Goal: Check status: Check status

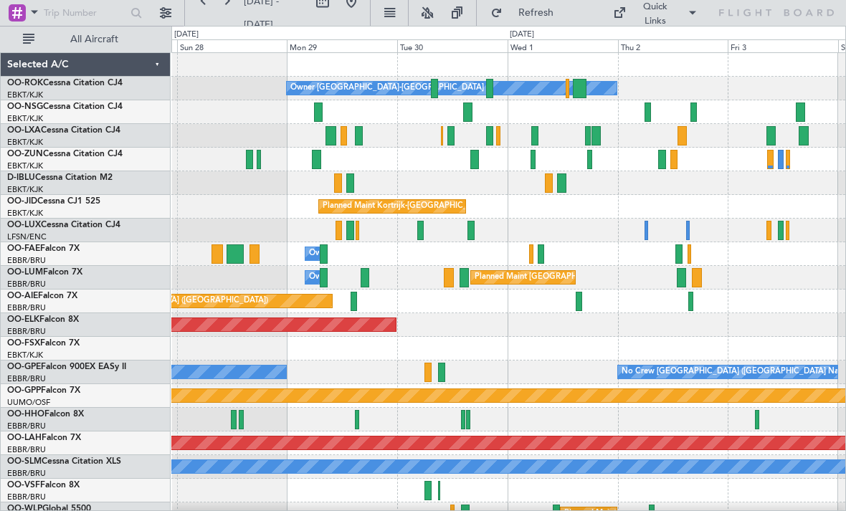
click at [536, 134] on div at bounding box center [534, 135] width 7 height 19
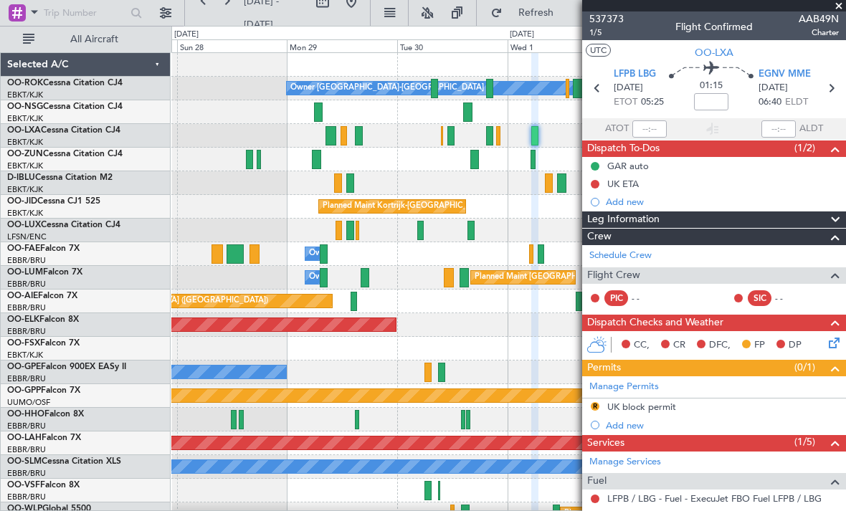
click at [838, 10] on span at bounding box center [838, 6] width 14 height 13
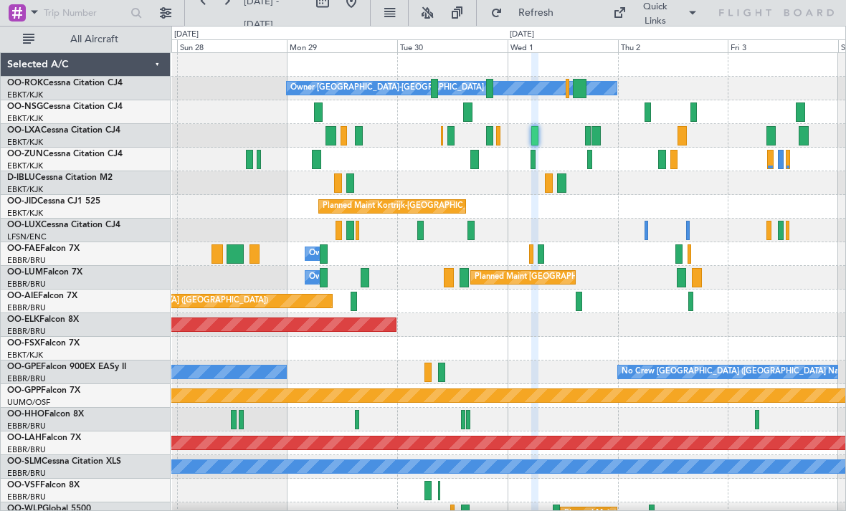
type input "0"
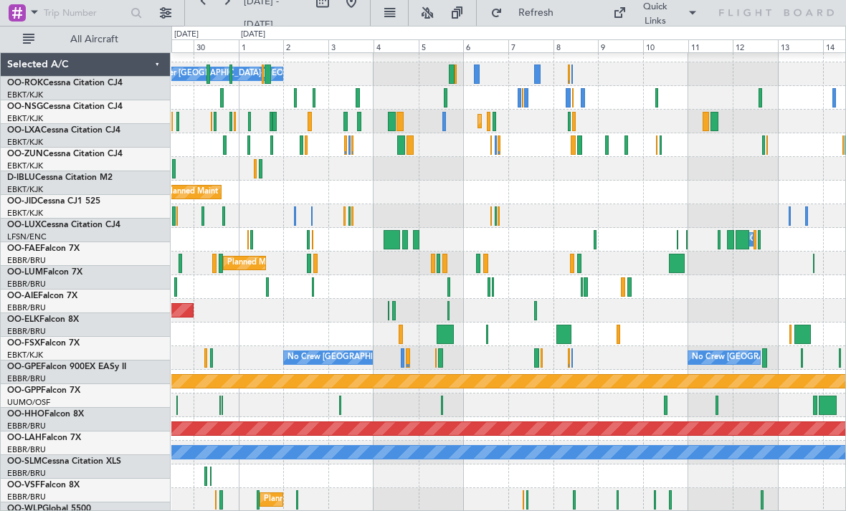
scroll to position [14, 0]
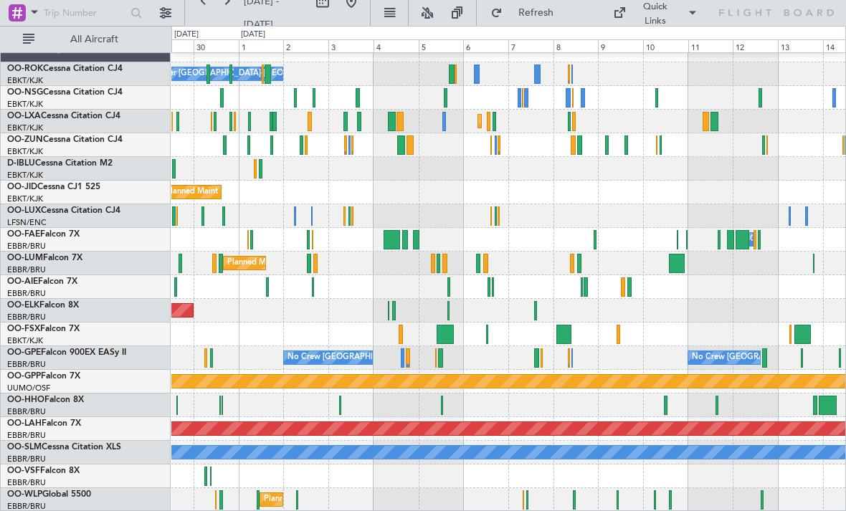
click at [561, 21] on button "Refresh" at bounding box center [527, 12] width 86 height 23
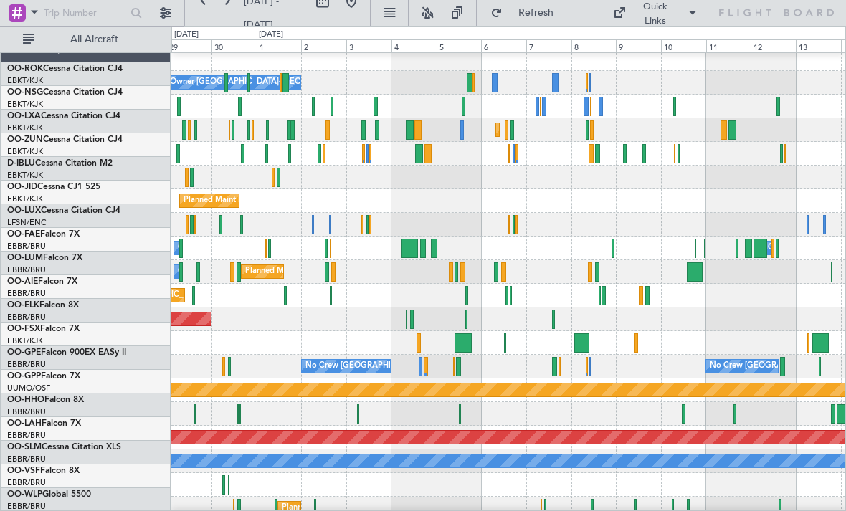
scroll to position [0, 0]
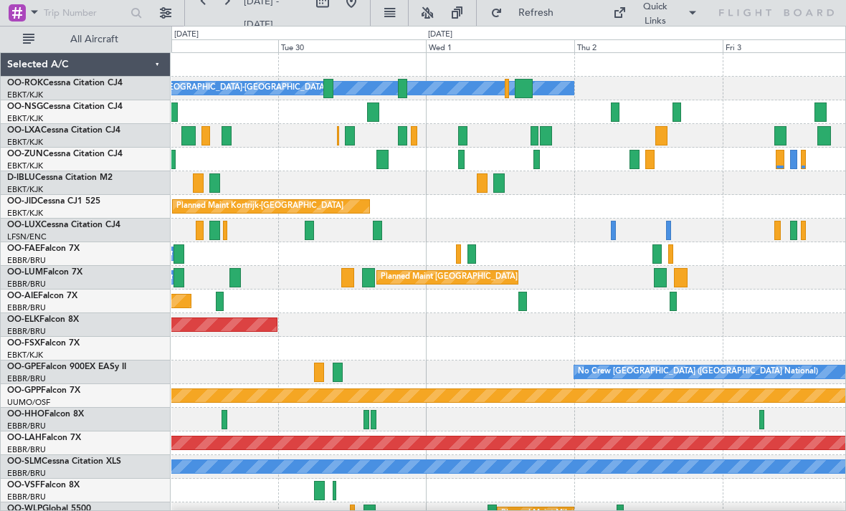
click at [466, 138] on div at bounding box center [462, 135] width 9 height 19
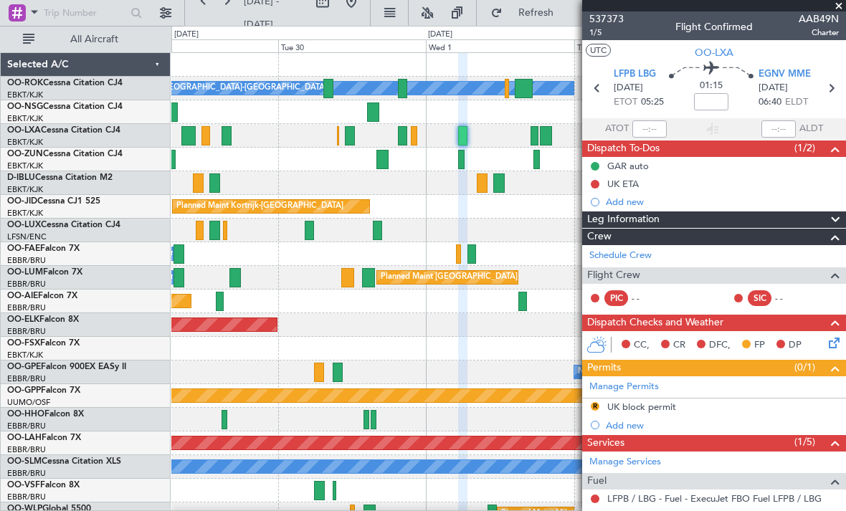
click at [841, 10] on span at bounding box center [838, 6] width 14 height 13
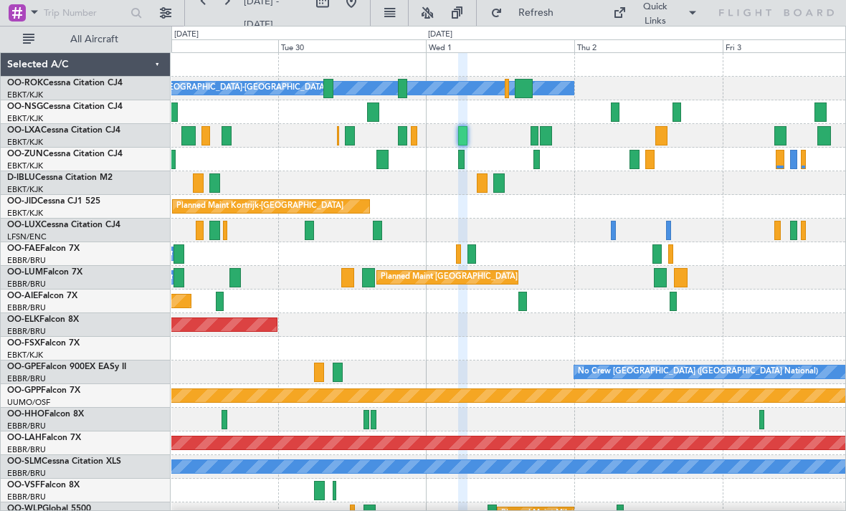
type input "0"
click at [402, 136] on div at bounding box center [402, 135] width 9 height 19
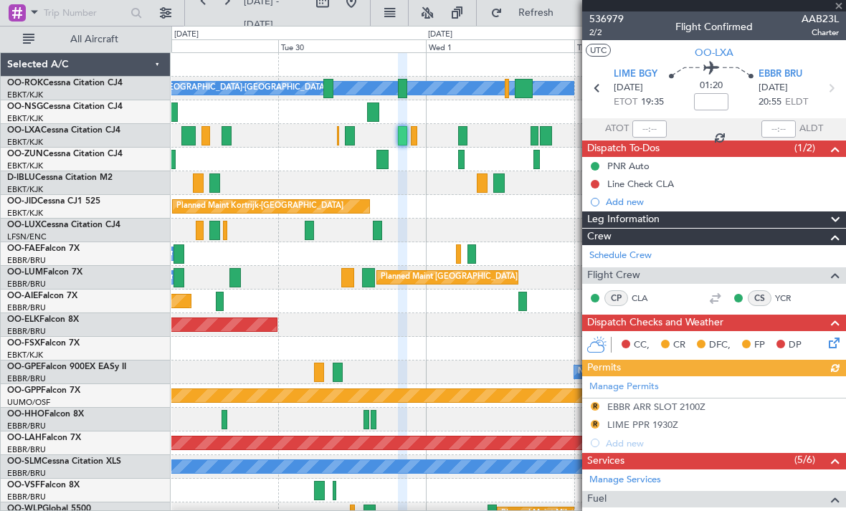
click at [841, 11] on div at bounding box center [714, 5] width 264 height 11
click at [843, 11] on span at bounding box center [838, 6] width 14 height 13
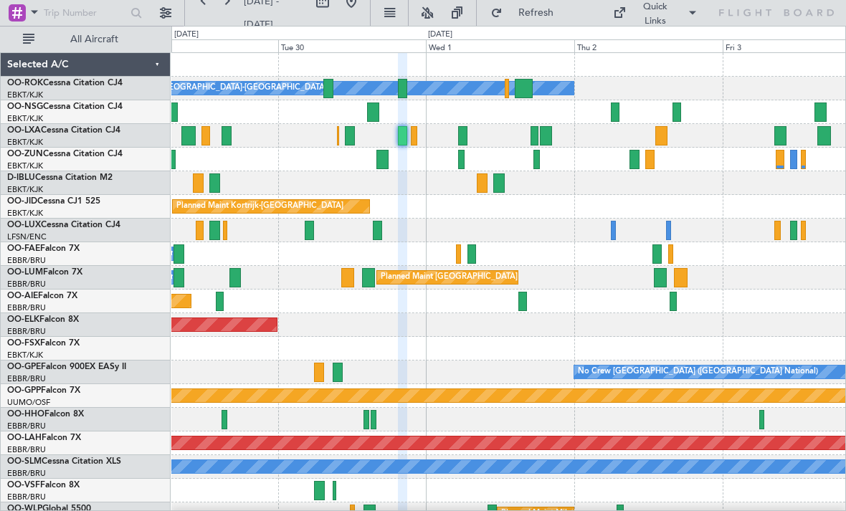
type input "0"
click at [415, 140] on div at bounding box center [414, 135] width 6 height 19
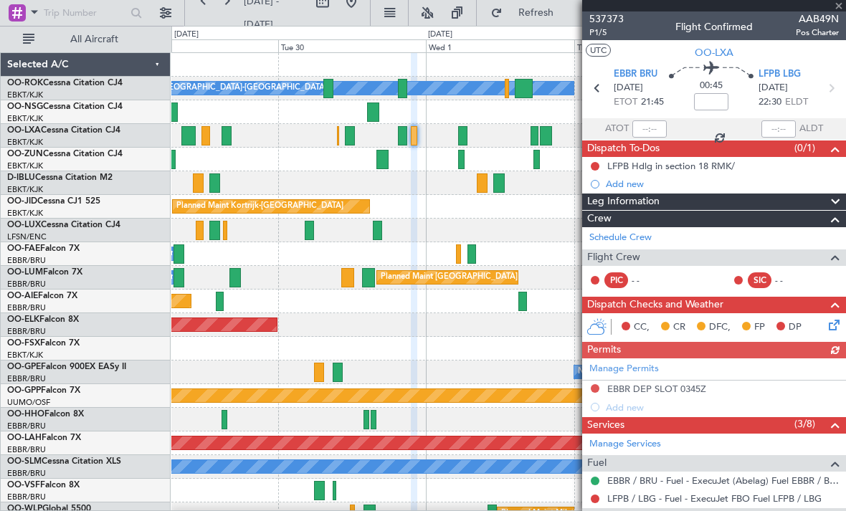
click at [839, 12] on div "537373 P1/5 Flight Confirmed AAB49N Pos Charter" at bounding box center [714, 25] width 264 height 29
click at [841, 11] on span at bounding box center [838, 6] width 14 height 13
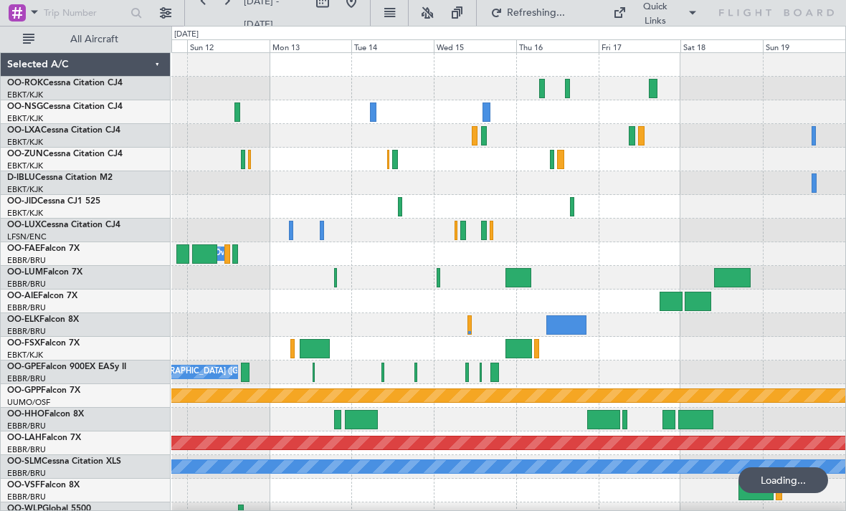
click at [392, 164] on div at bounding box center [395, 159] width 6 height 19
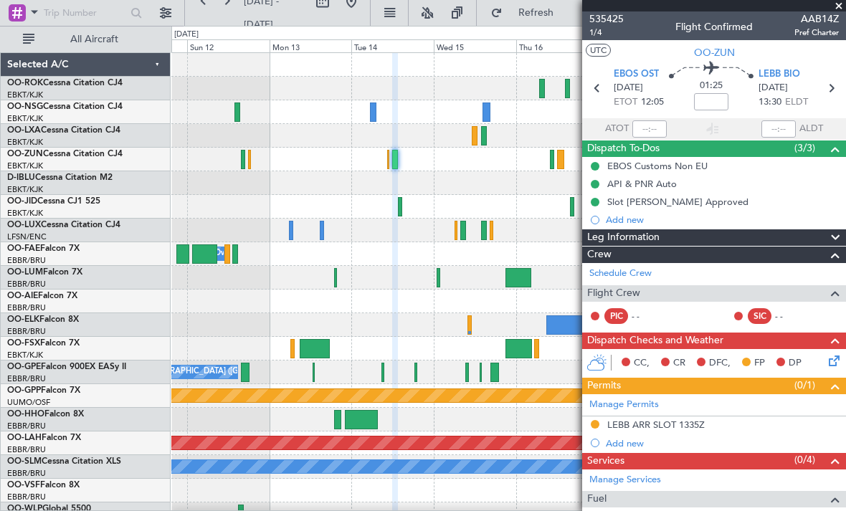
click at [839, 10] on span at bounding box center [838, 6] width 14 height 13
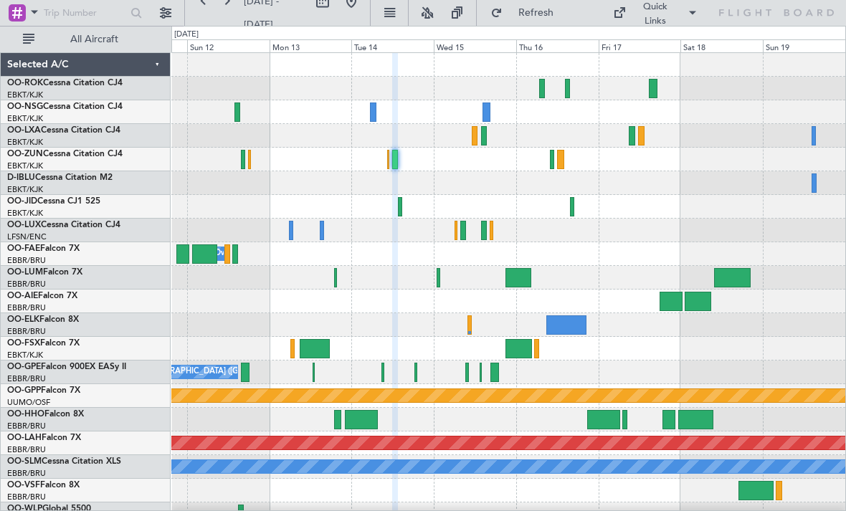
type input "0"
click at [561, 164] on div at bounding box center [560, 159] width 7 height 19
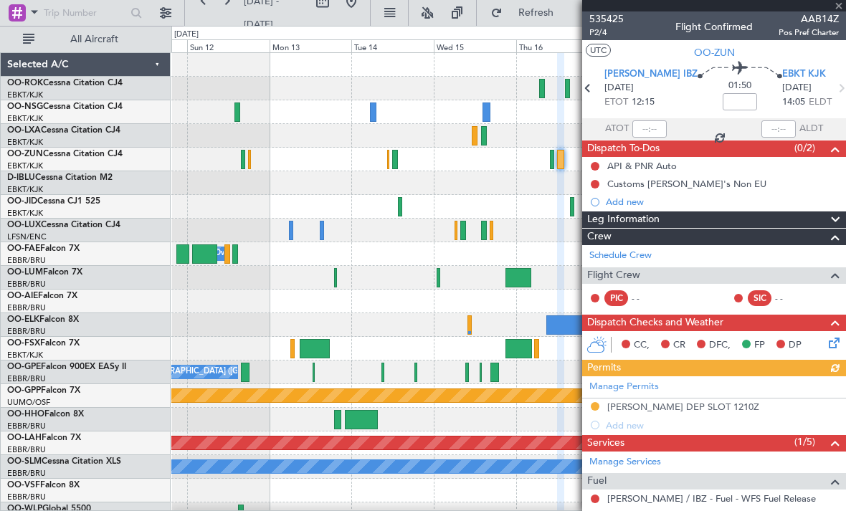
click at [843, 9] on div at bounding box center [714, 5] width 264 height 11
click at [839, 11] on div "535425 P2/4 Flight Confirmed AAB14Z Pos Pref Charter" at bounding box center [714, 25] width 264 height 29
click at [838, 11] on span at bounding box center [838, 6] width 14 height 13
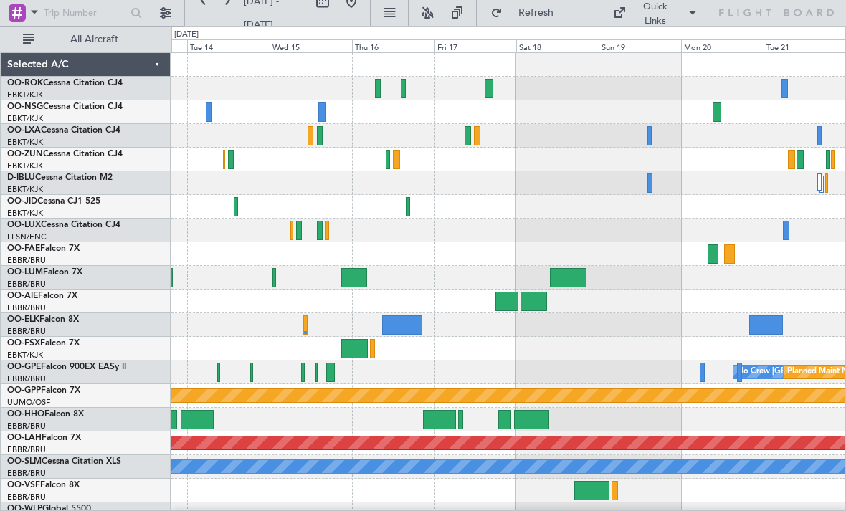
click at [396, 89] on div at bounding box center [508, 89] width 674 height 24
click at [398, 91] on div at bounding box center [508, 89] width 674 height 24
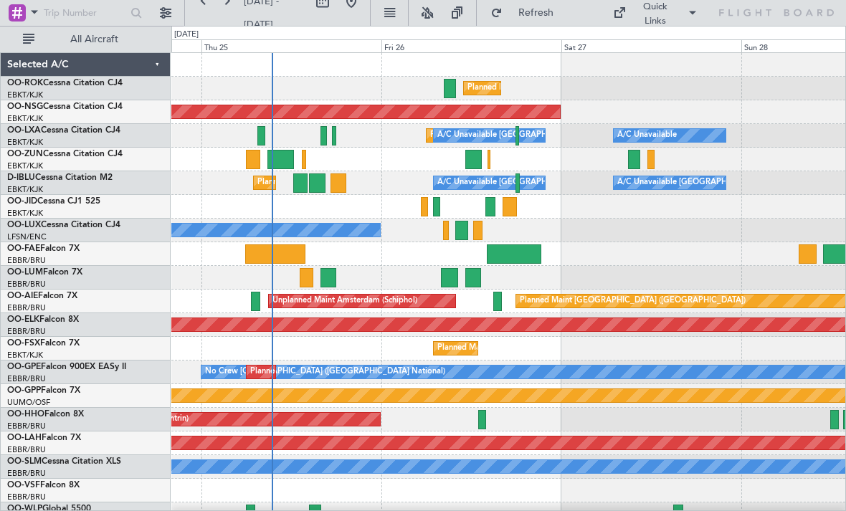
click at [431, 205] on div "Planned Maint Kortrijk-[GEOGRAPHIC_DATA]" at bounding box center [508, 207] width 674 height 24
click at [435, 209] on div at bounding box center [436, 206] width 7 height 19
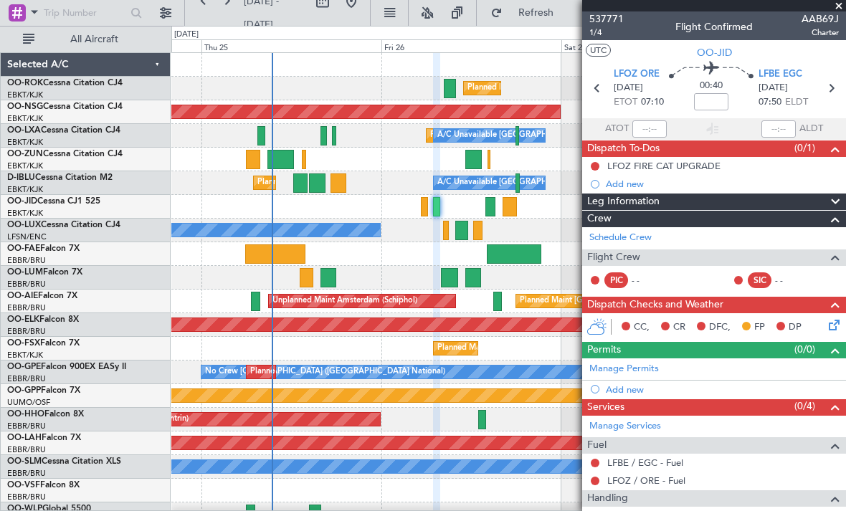
click at [843, 7] on span at bounding box center [838, 6] width 14 height 13
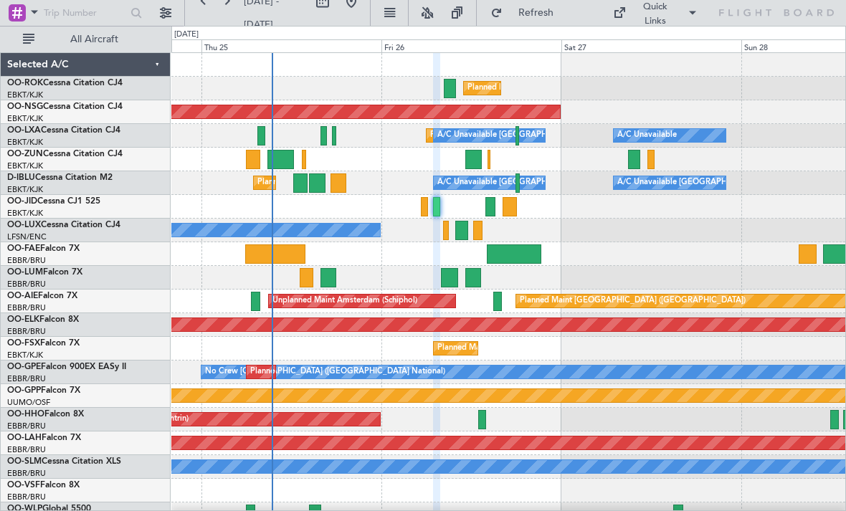
type input "0"
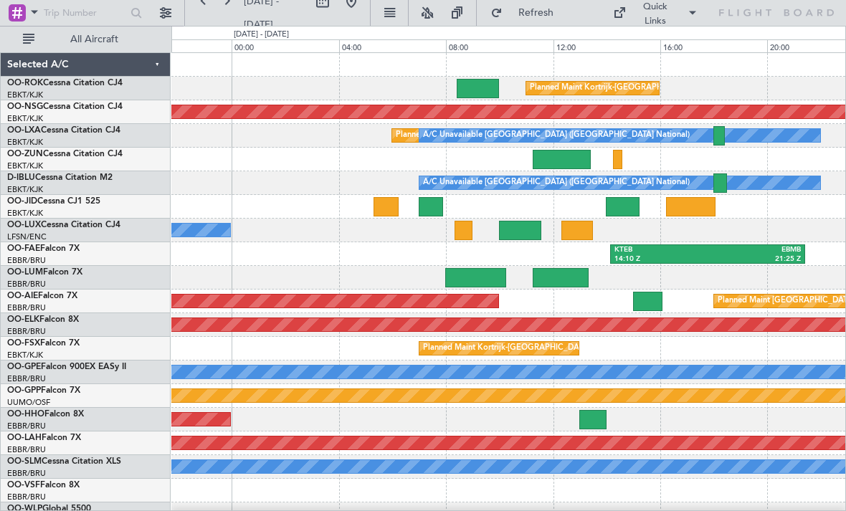
click at [393, 204] on div at bounding box center [385, 206] width 25 height 19
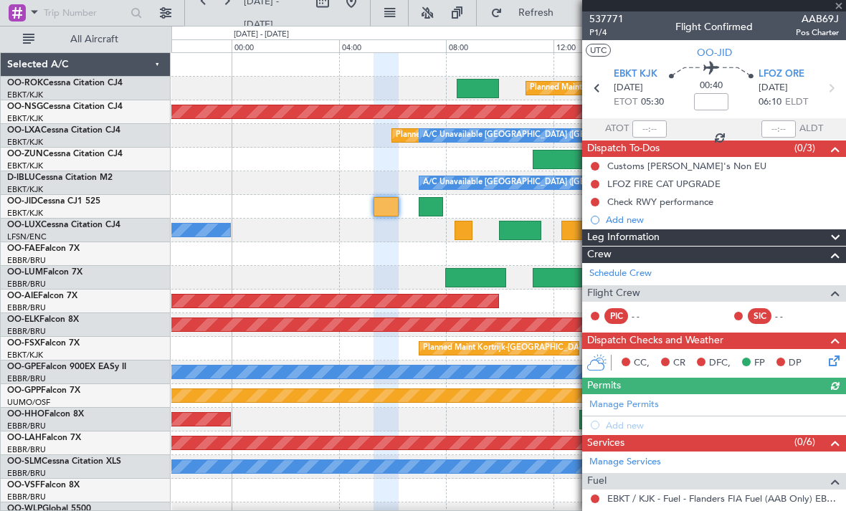
click at [838, 10] on div at bounding box center [714, 5] width 264 height 11
click at [841, 9] on span at bounding box center [838, 6] width 14 height 13
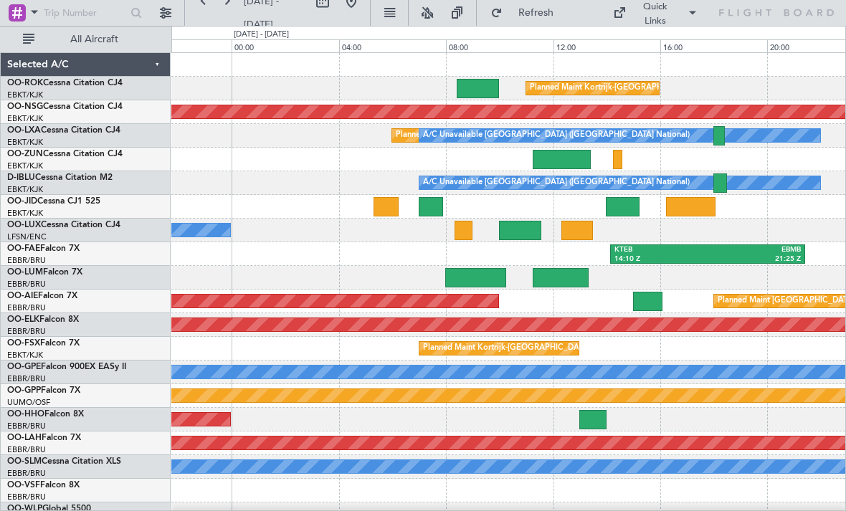
click at [434, 200] on div at bounding box center [430, 206] width 25 height 19
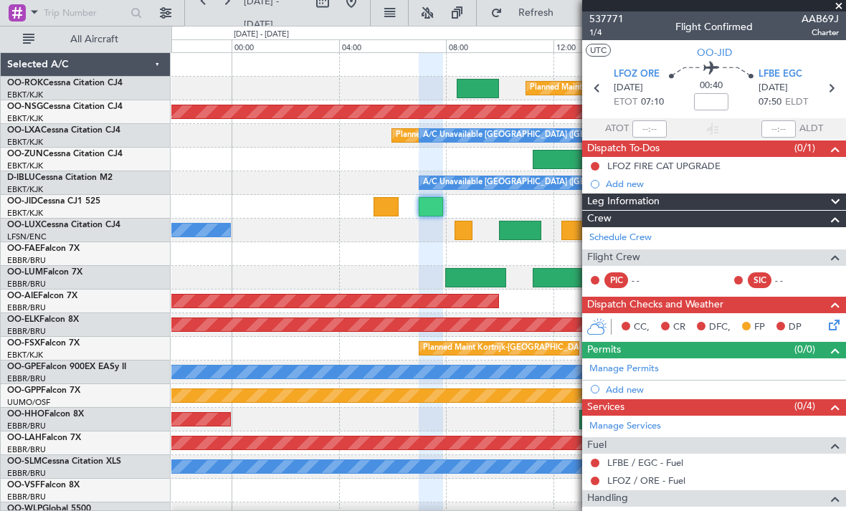
click at [841, 9] on span at bounding box center [838, 6] width 14 height 13
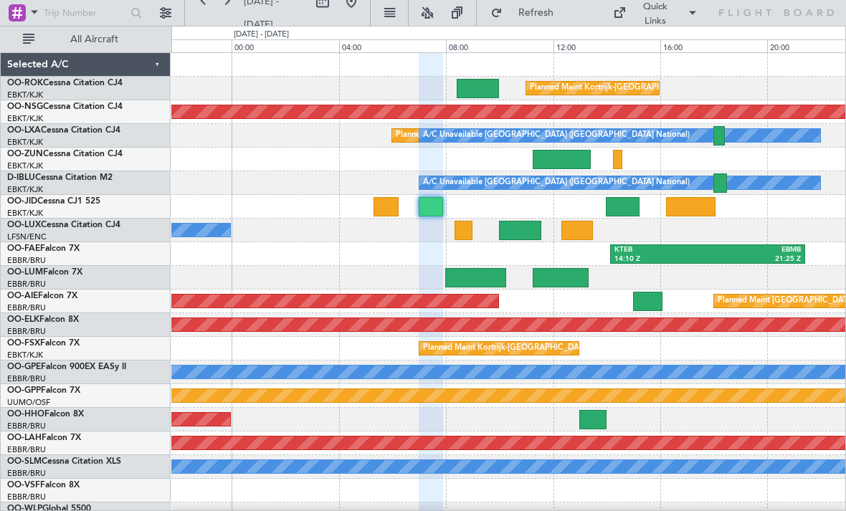
type input "0"
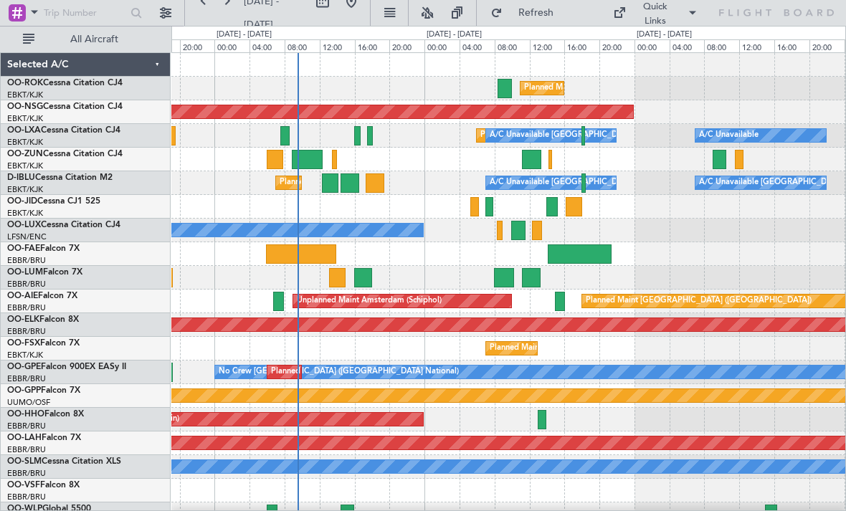
click at [469, 210] on div at bounding box center [508, 207] width 674 height 24
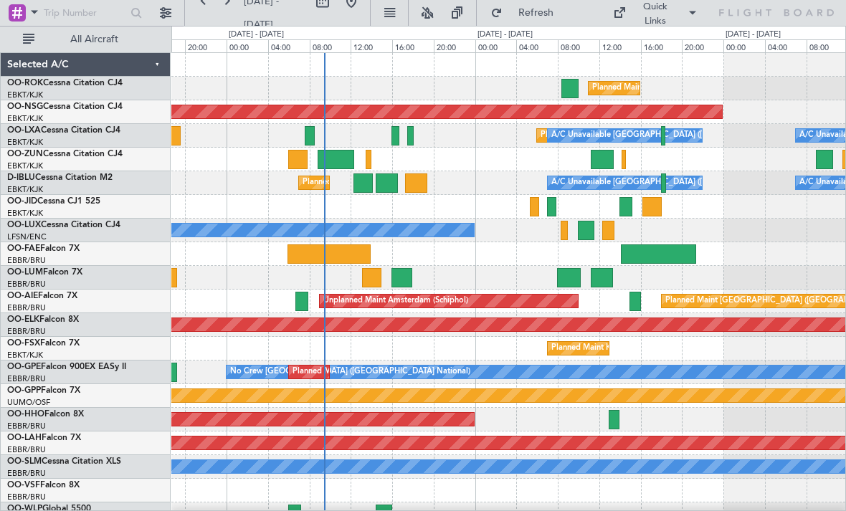
click at [536, 198] on div at bounding box center [535, 206] width 10 height 19
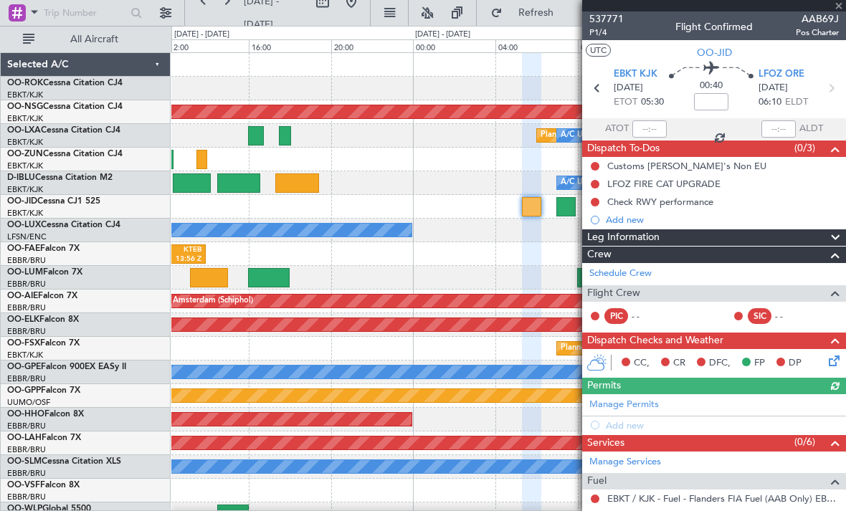
click at [837, 11] on div at bounding box center [714, 5] width 264 height 11
click at [841, 11] on span at bounding box center [838, 6] width 14 height 13
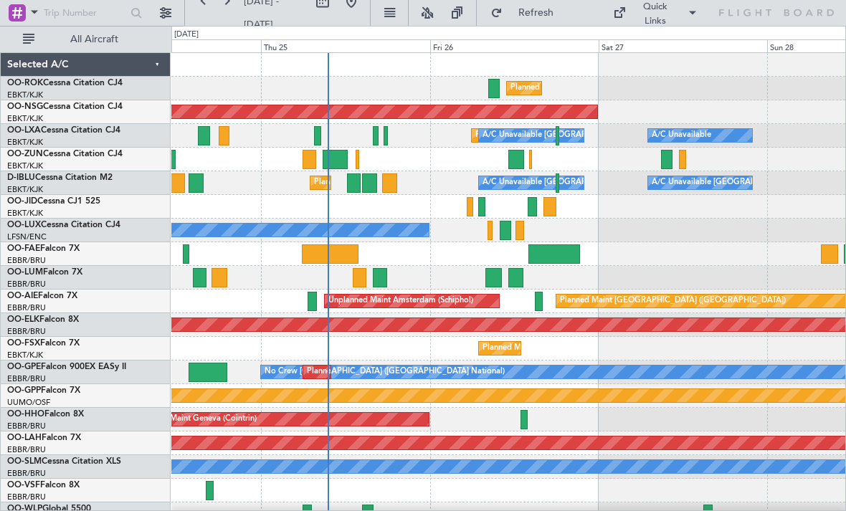
click at [531, 212] on div at bounding box center [531, 206] width 9 height 19
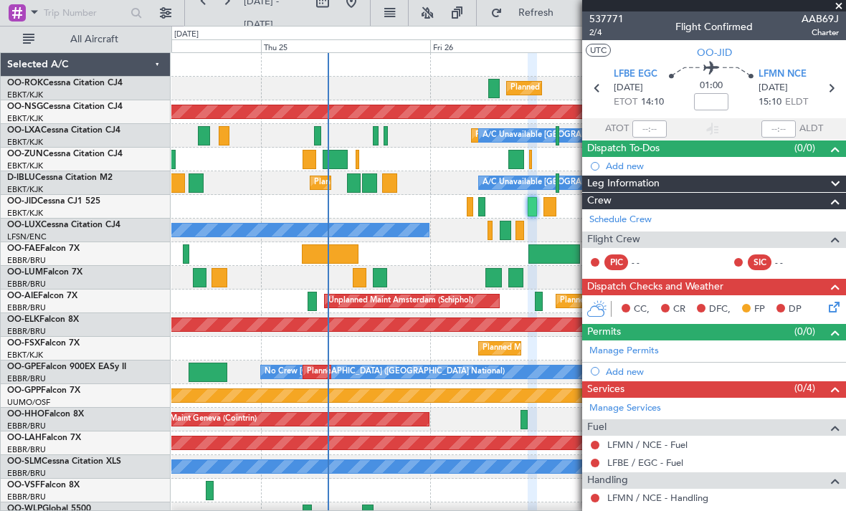
click at [841, 10] on span at bounding box center [838, 6] width 14 height 13
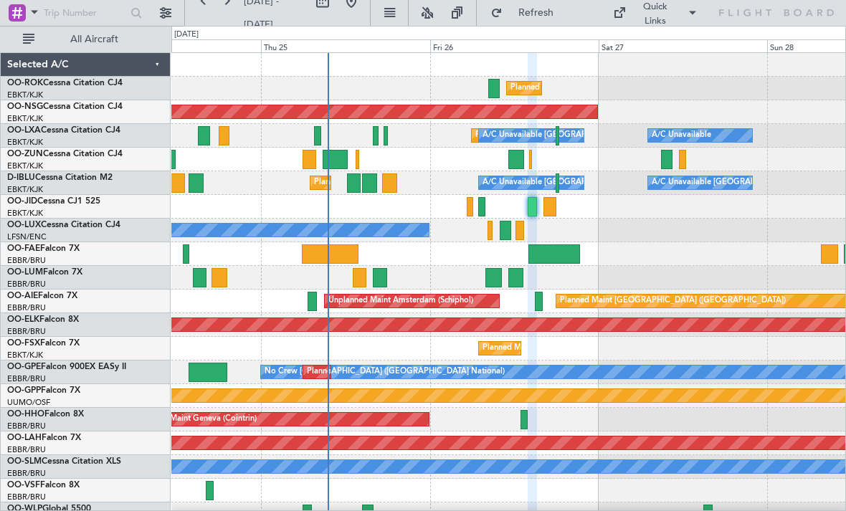
type input "0"
click at [553, 208] on div at bounding box center [549, 206] width 13 height 19
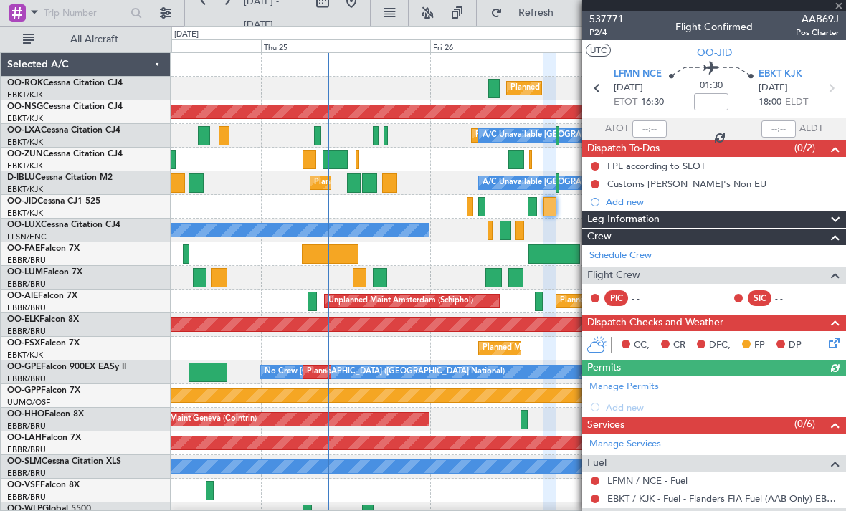
click at [840, 8] on div at bounding box center [714, 5] width 264 height 11
click at [841, 7] on div at bounding box center [714, 5] width 264 height 11
click at [843, 9] on span at bounding box center [838, 6] width 14 height 13
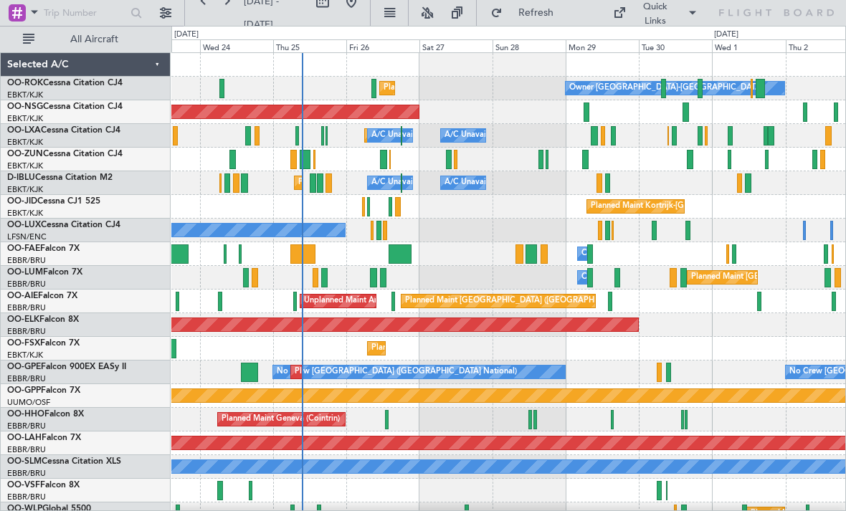
click at [549, 16] on span "Refresh" at bounding box center [535, 13] width 60 height 10
